Goal: Task Accomplishment & Management: Manage account settings

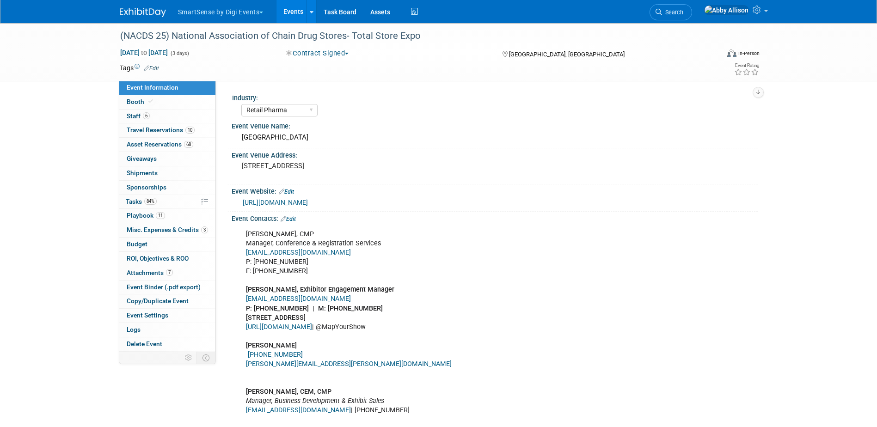
select select "Retail Pharma"
click at [683, 13] on span "Search" at bounding box center [672, 12] width 21 height 7
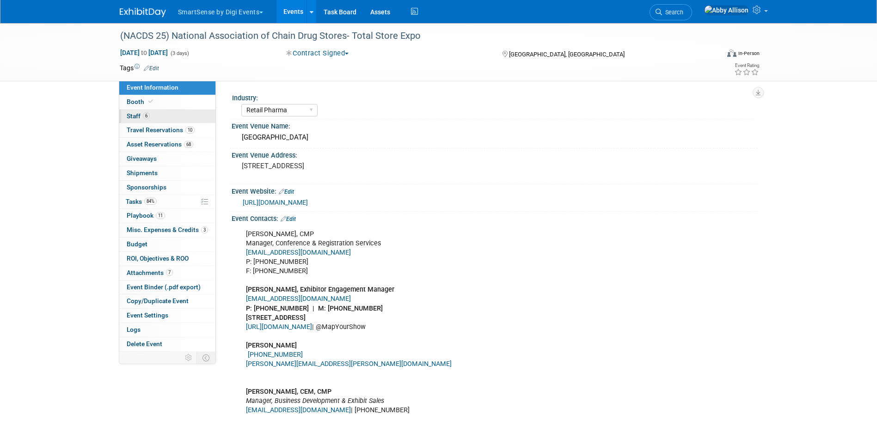
click at [128, 118] on span "Staff 6" at bounding box center [138, 115] width 23 height 7
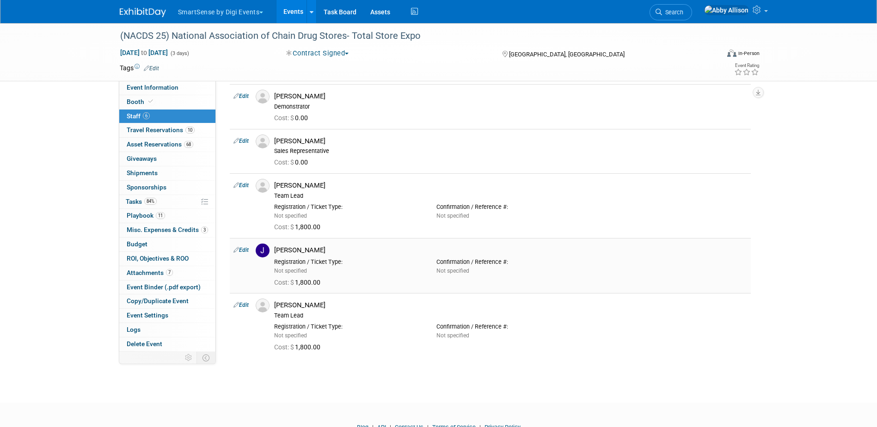
scroll to position [92, 0]
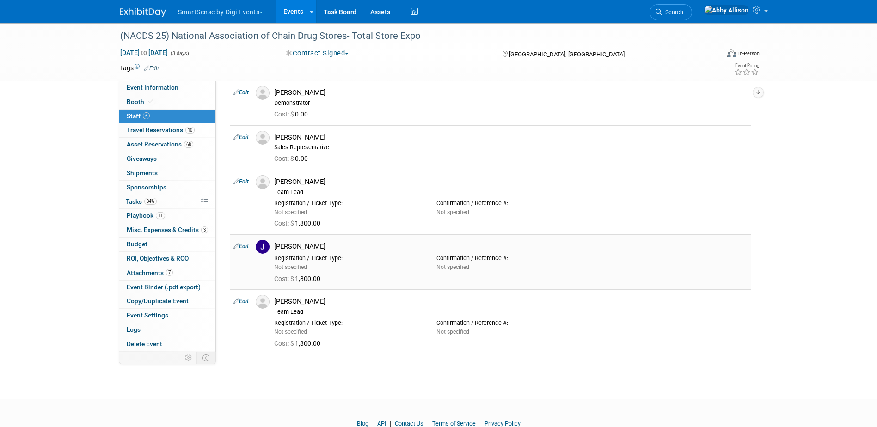
click at [260, 245] on img at bounding box center [263, 247] width 14 height 14
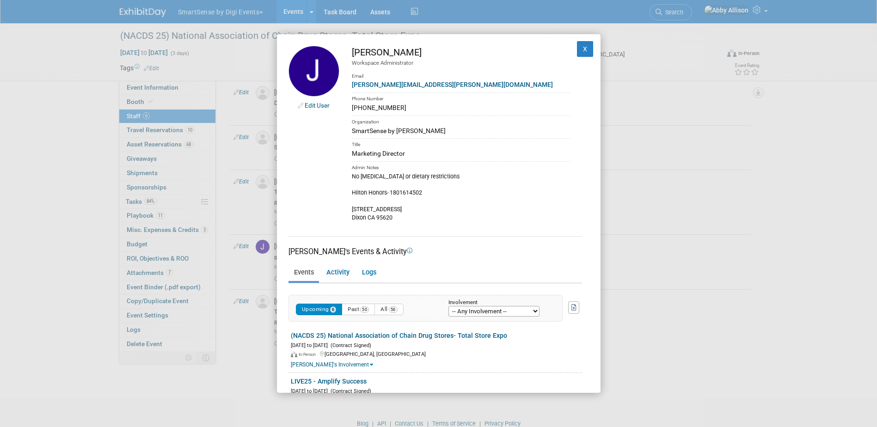
click at [319, 106] on link "Edit User" at bounding box center [317, 105] width 25 height 7
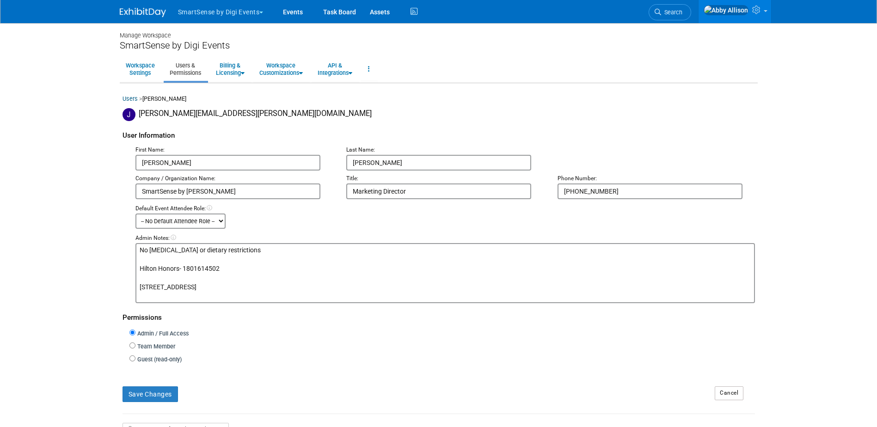
click at [226, 267] on textarea "No [MEDICAL_DATA] or dietary restrictions Hilton Honors- 1801614502 [STREET_ADD…" at bounding box center [444, 273] width 619 height 60
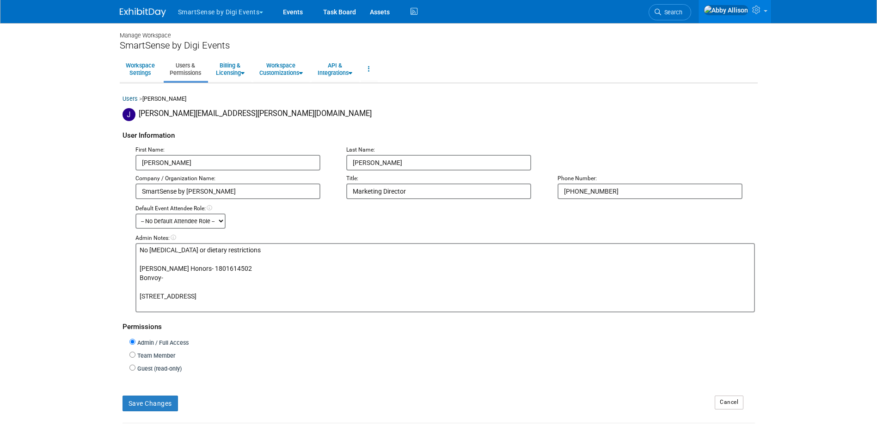
click at [175, 281] on textarea "No [MEDICAL_DATA] or dietary restrictions Hilton Honors- 1801614502 [STREET_ADD…" at bounding box center [444, 277] width 619 height 69
paste textarea "781347898"
type textarea "No [MEDICAL_DATA] or dietary restrictions [PERSON_NAME] Honors- 1801614502 Bonv…"
click at [155, 403] on button "Save Changes" at bounding box center [149, 404] width 55 height 16
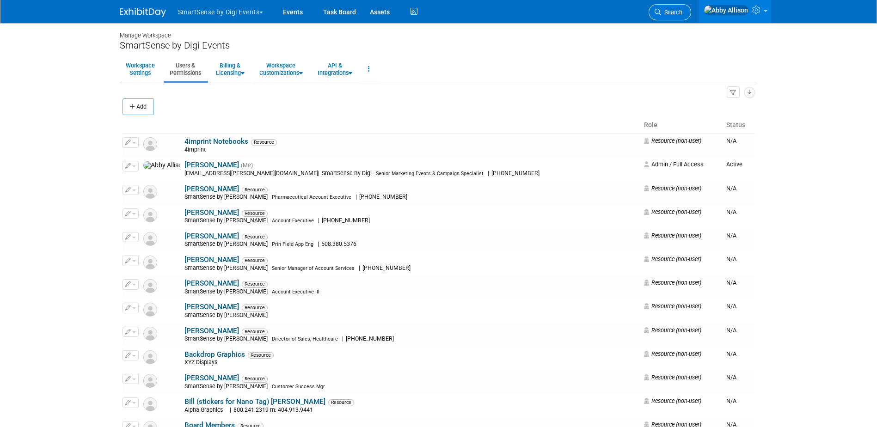
click at [682, 12] on span "Search" at bounding box center [671, 12] width 21 height 7
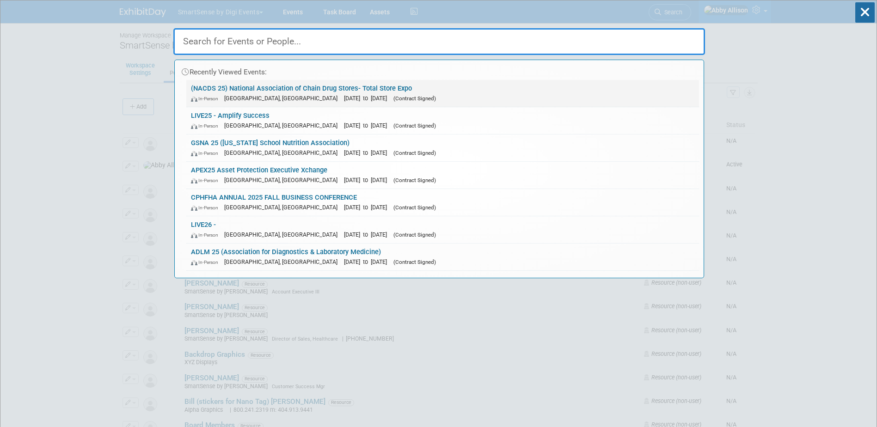
click at [229, 95] on span "[GEOGRAPHIC_DATA], [GEOGRAPHIC_DATA]" at bounding box center [283, 98] width 118 height 7
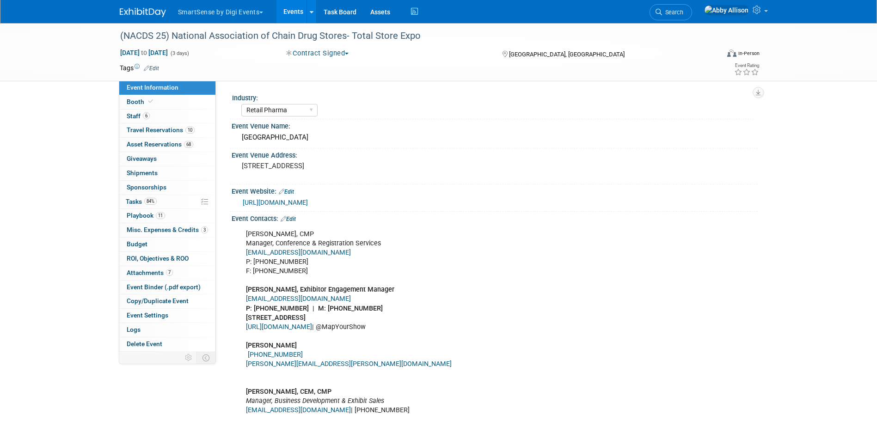
select select "Retail Pharma"
click at [136, 102] on span "Booth" at bounding box center [141, 101] width 28 height 7
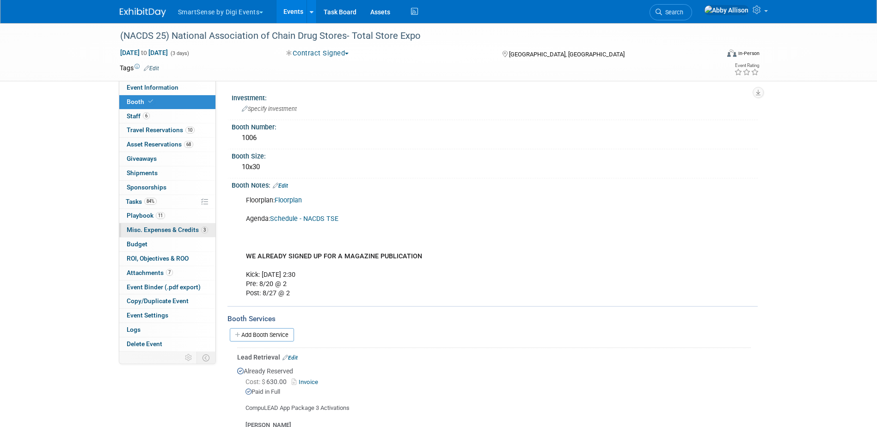
click at [141, 227] on span "Misc. Expenses & Credits 3" at bounding box center [167, 229] width 81 height 7
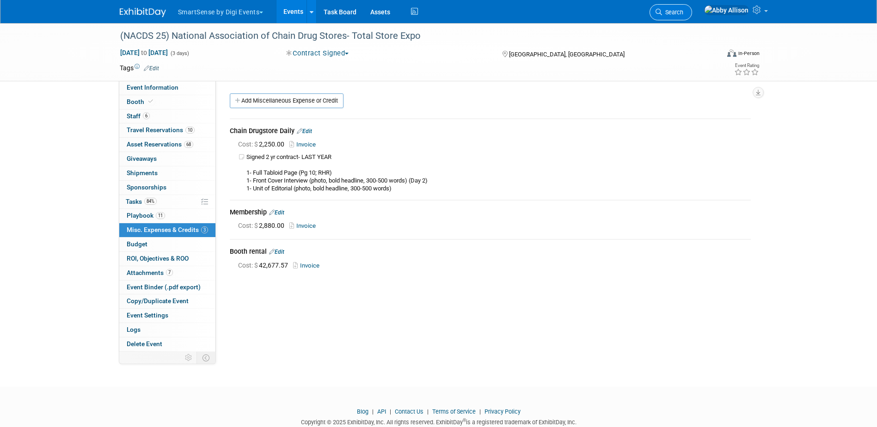
click at [683, 15] on span "Search" at bounding box center [672, 12] width 21 height 7
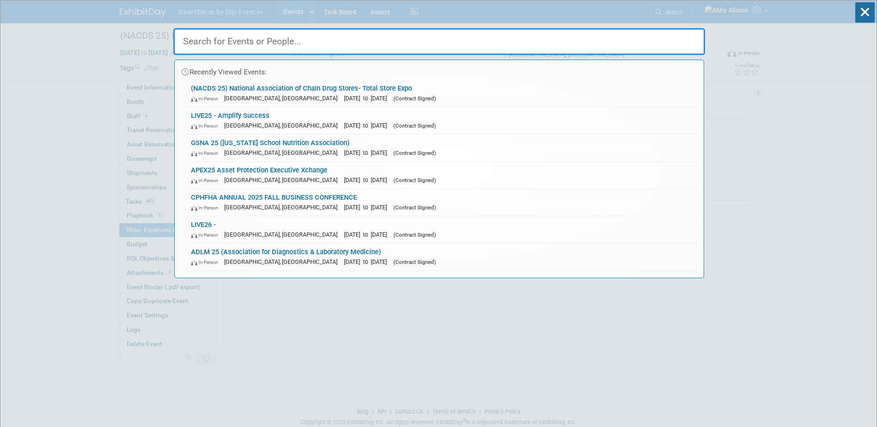
click at [275, 117] on link "LIVE25 - Amplify Success In-Person [GEOGRAPHIC_DATA], [GEOGRAPHIC_DATA] [DATE] …" at bounding box center [442, 120] width 513 height 27
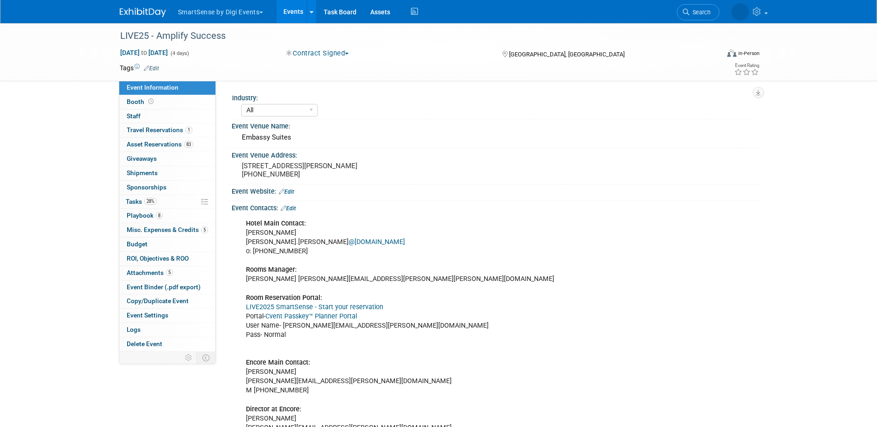
select select "All"
